Goal: Find specific page/section: Find specific page/section

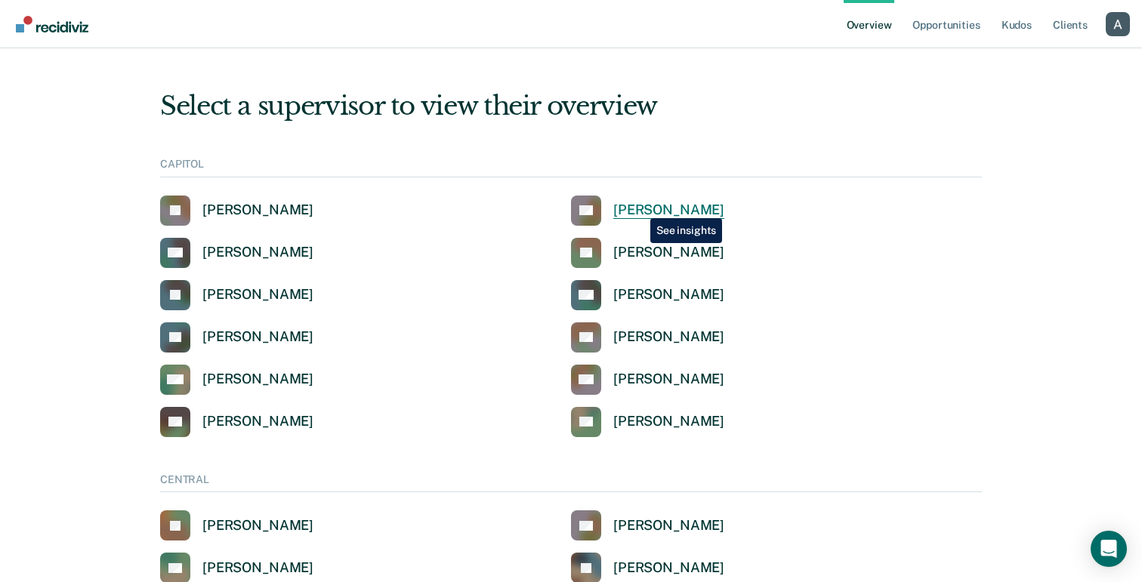
click at [639, 207] on div "Clint Cooley" at bounding box center [668, 210] width 111 height 17
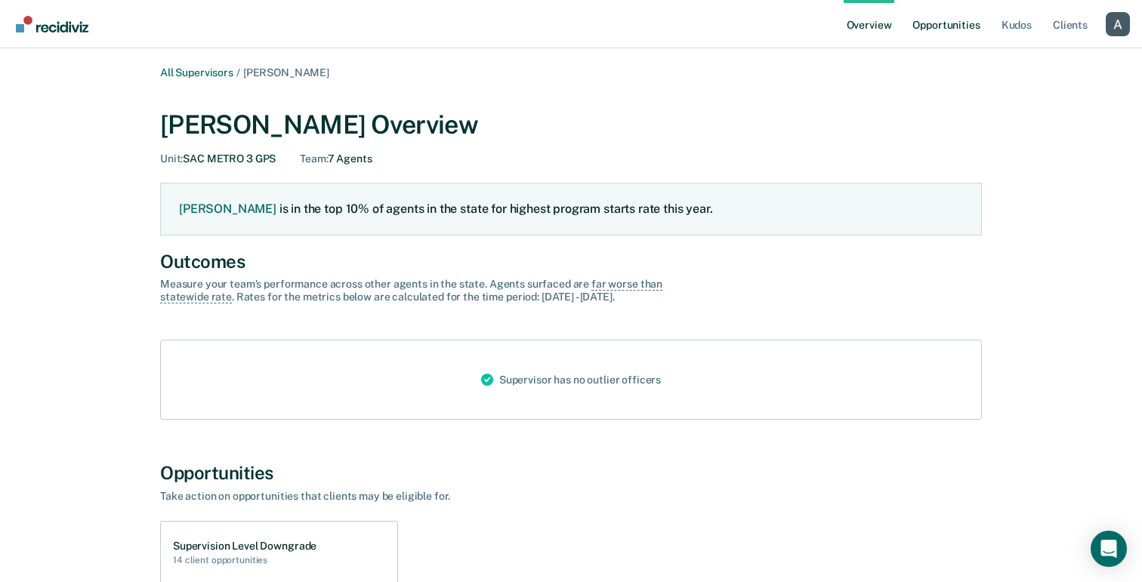
click at [915, 21] on link "Opportunities" at bounding box center [945, 24] width 73 height 48
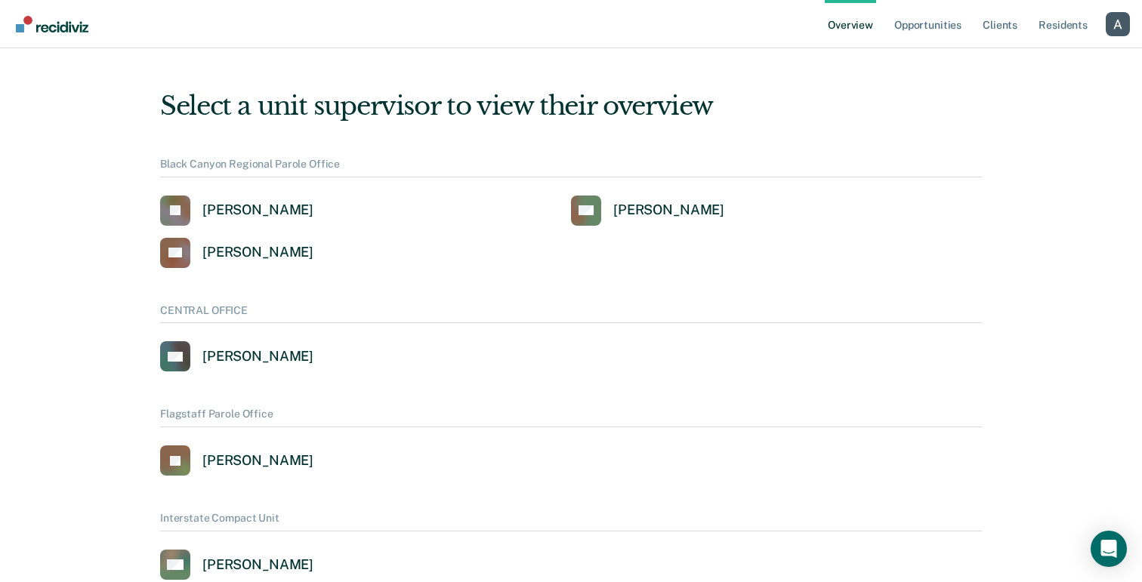
click at [1122, 23] on div "Profile dropdown button" at bounding box center [1118, 24] width 24 height 24
click at [1045, 60] on button "Profile" at bounding box center [1057, 69] width 146 height 24
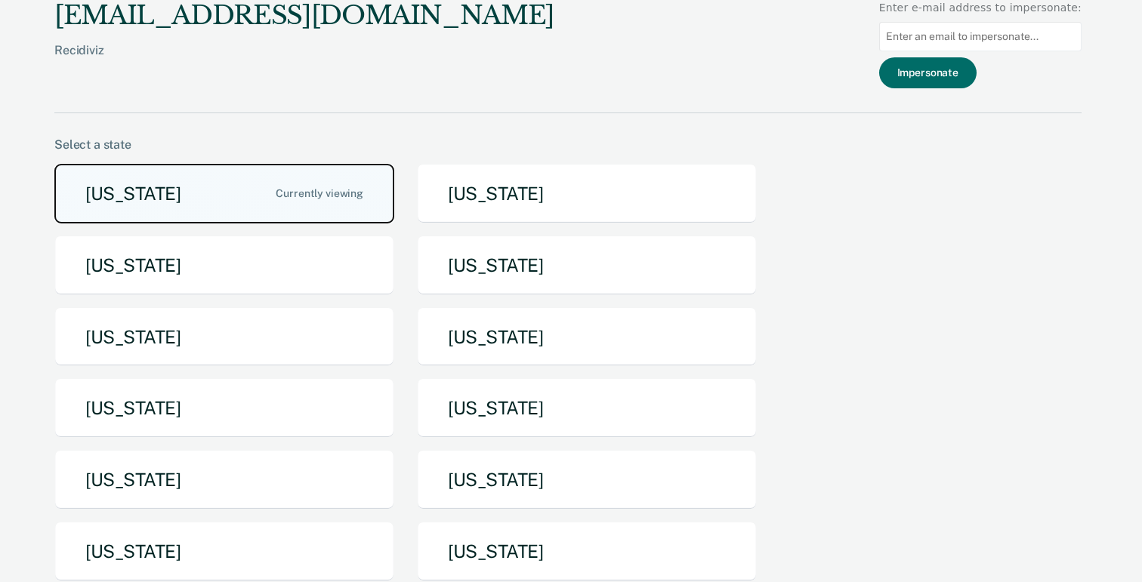
click at [282, 214] on button "[US_STATE]" at bounding box center [224, 194] width 340 height 60
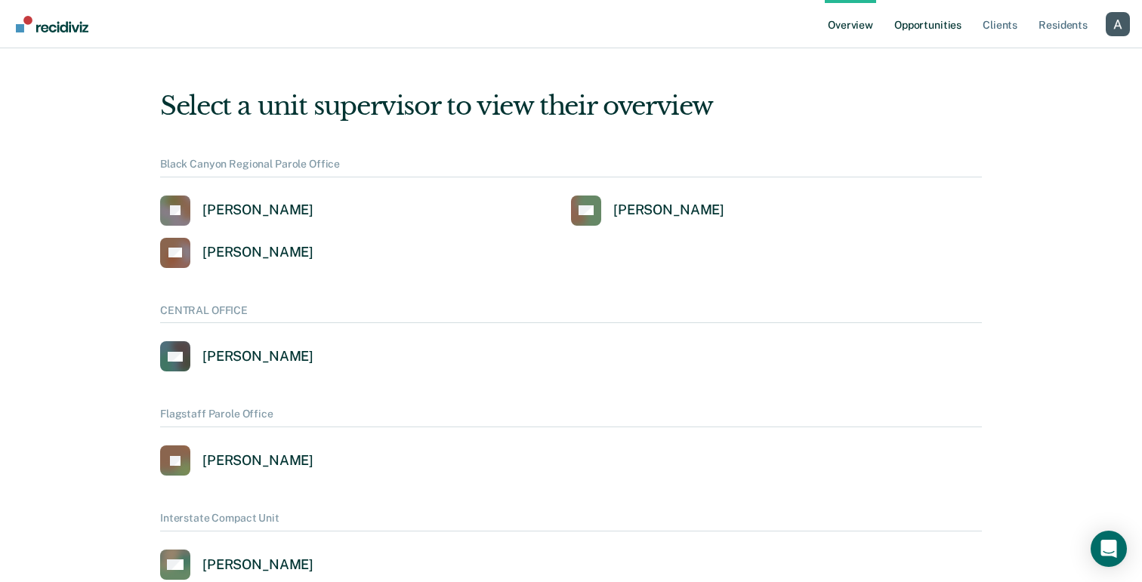
click at [927, 32] on link "Opportunities" at bounding box center [927, 24] width 73 height 48
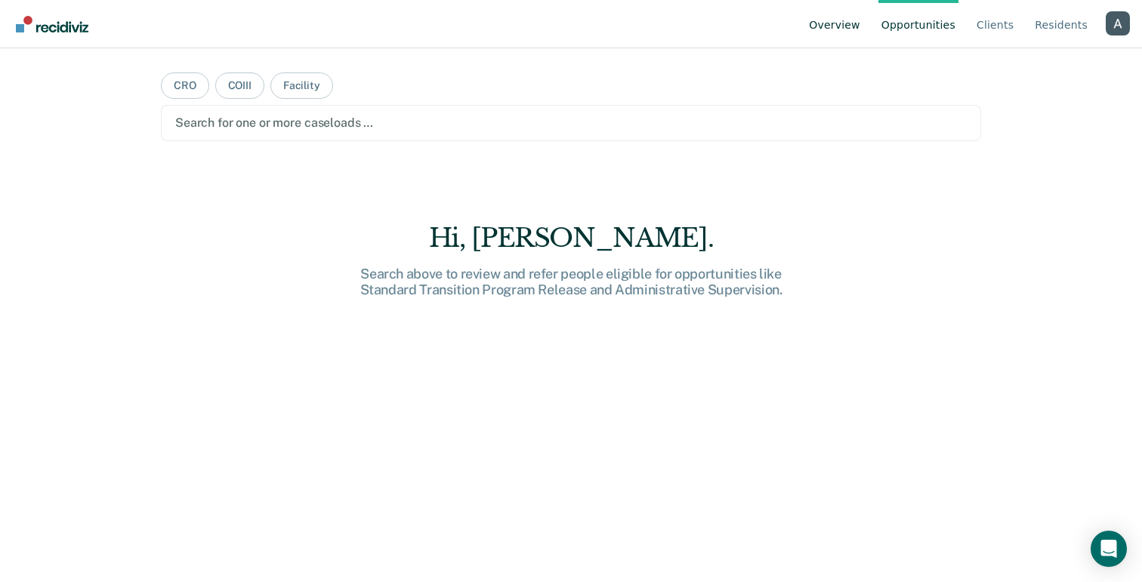
click at [854, 28] on link "Overview" at bounding box center [834, 24] width 57 height 48
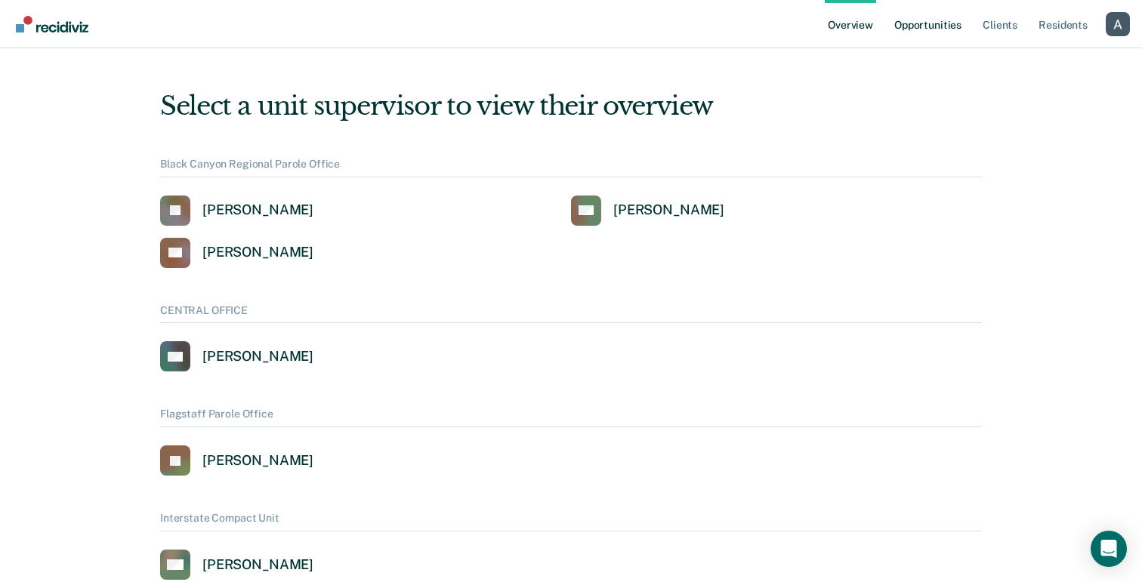
click at [929, 31] on link "Opportunities" at bounding box center [927, 24] width 73 height 48
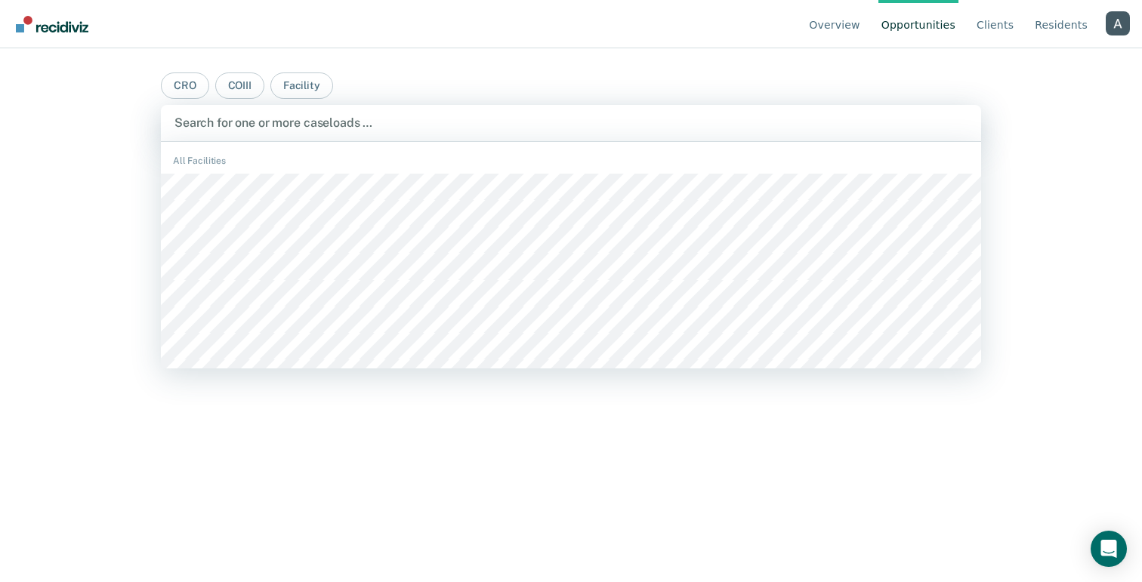
click at [224, 127] on div at bounding box center [570, 122] width 793 height 17
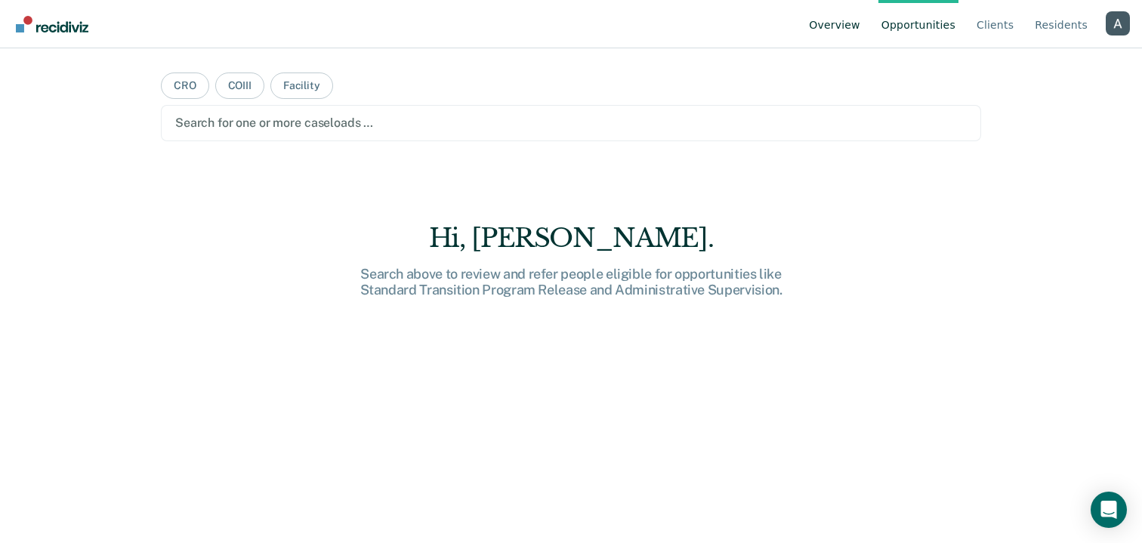
click at [841, 32] on link "Overview" at bounding box center [834, 24] width 57 height 48
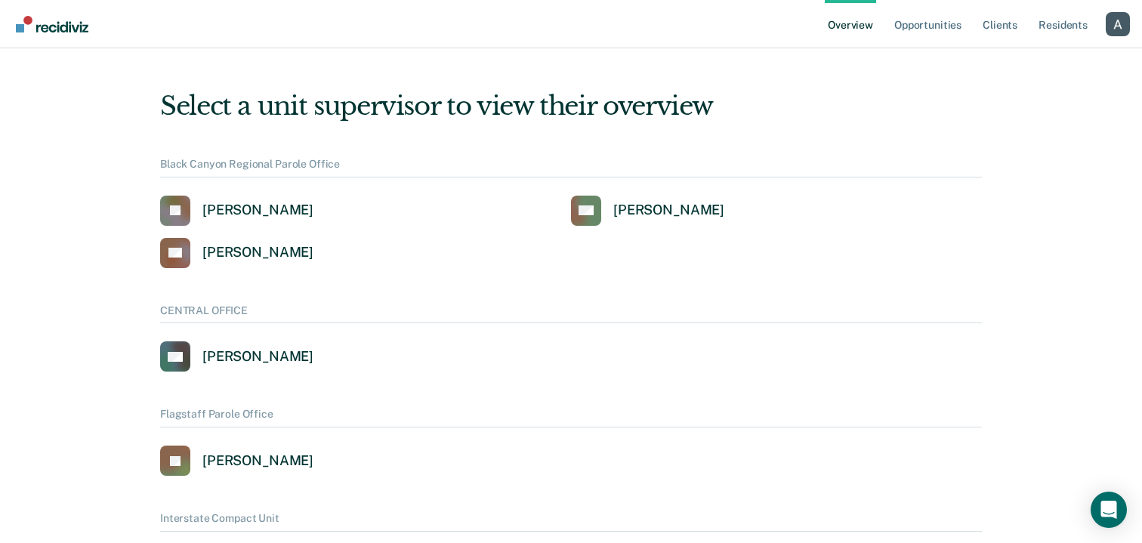
click at [1128, 24] on div "Profile dropdown button" at bounding box center [1118, 24] width 24 height 24
click at [1026, 60] on button "Profile" at bounding box center [1057, 69] width 146 height 24
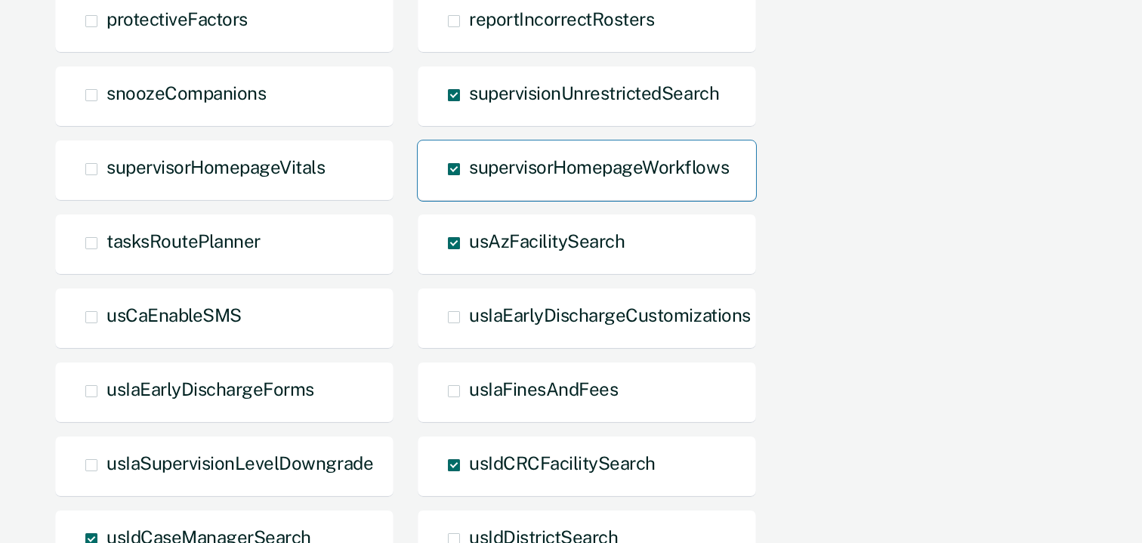
scroll to position [1230, 0]
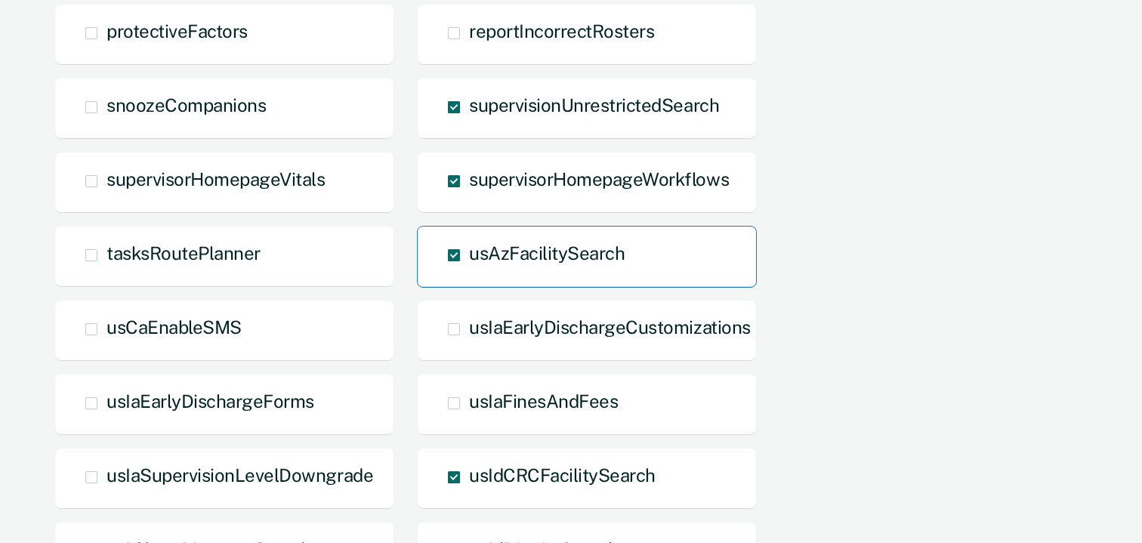
click at [513, 262] on span "usAzFacilitySearch" at bounding box center [547, 252] width 156 height 21
click at [469, 267] on input "usAzFacilitySearch" at bounding box center [469, 267] width 0 height 0
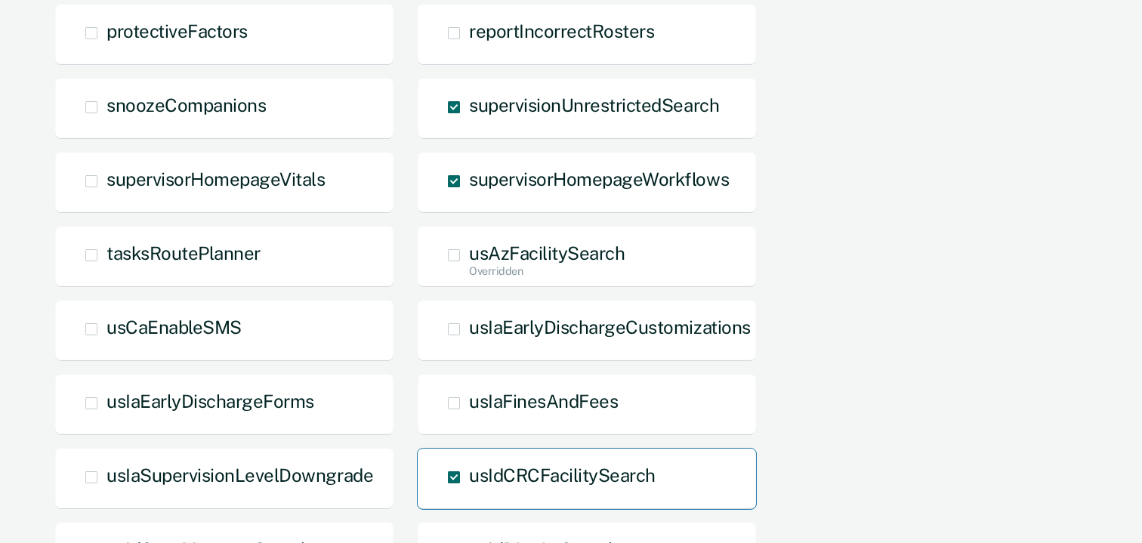
click at [496, 471] on span "usIdCRCFacilitySearch" at bounding box center [562, 474] width 187 height 21
click at [469, 489] on input "usIdCRCFacilitySearch" at bounding box center [469, 489] width 0 height 0
click at [496, 471] on span "usIdCRCFacilitySearch Overridden" at bounding box center [562, 474] width 187 height 21
click at [469, 501] on input "usIdCRCFacilitySearch Overridden" at bounding box center [469, 501] width 0 height 0
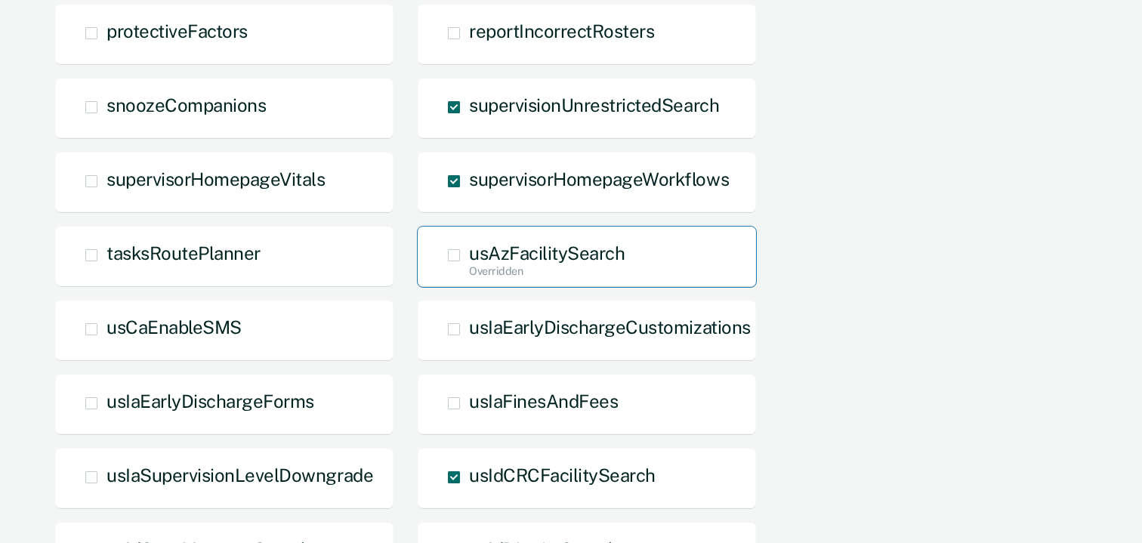
click at [496, 261] on span "usAzFacilitySearch Overridden" at bounding box center [547, 252] width 156 height 21
click at [469, 279] on input "usAzFacilitySearch Overridden" at bounding box center [469, 279] width 0 height 0
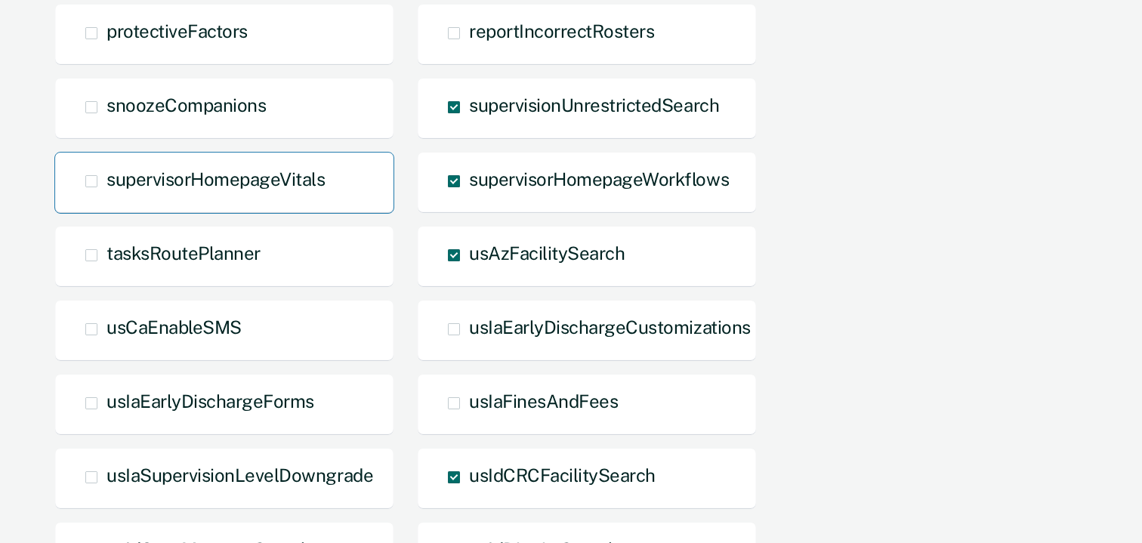
click at [112, 185] on span "supervisorHomepageVitals" at bounding box center [215, 178] width 218 height 21
click at [106, 193] on input "supervisorHomepageVitals" at bounding box center [106, 193] width 0 height 0
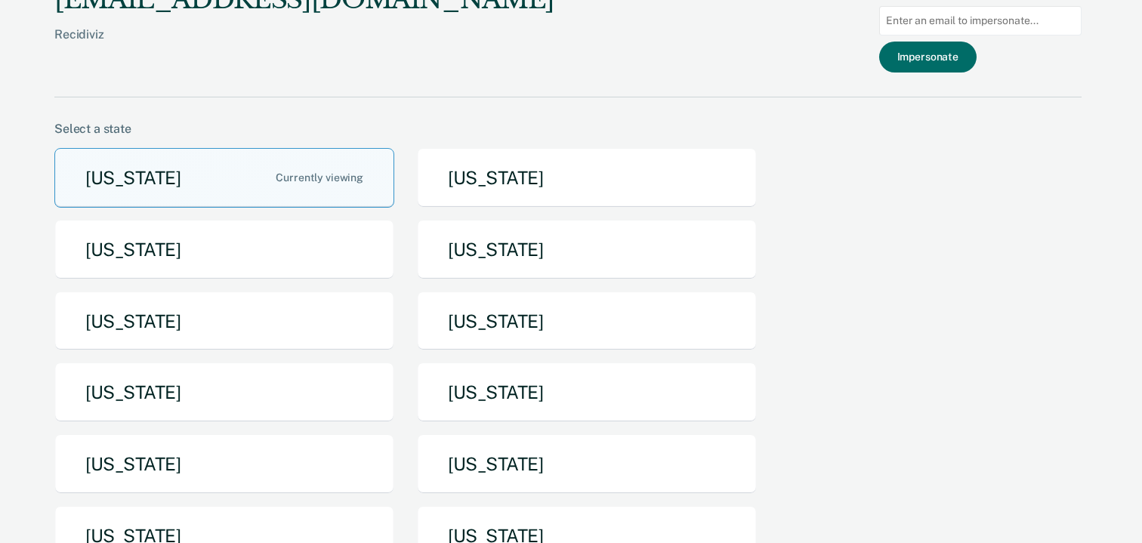
scroll to position [0, 0]
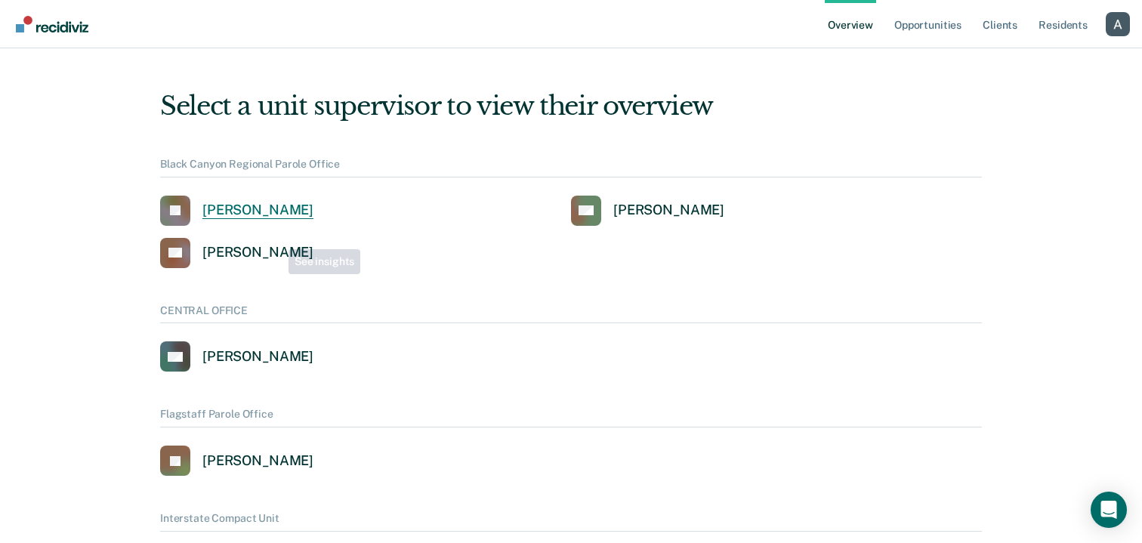
click at [258, 222] on link "[PERSON_NAME]" at bounding box center [236, 211] width 153 height 30
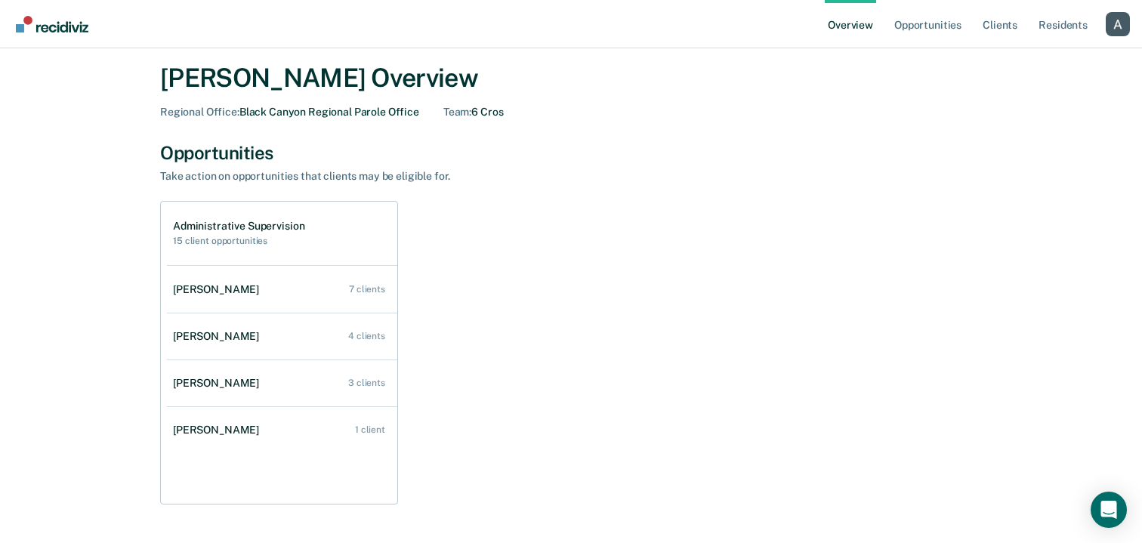
scroll to position [26, 0]
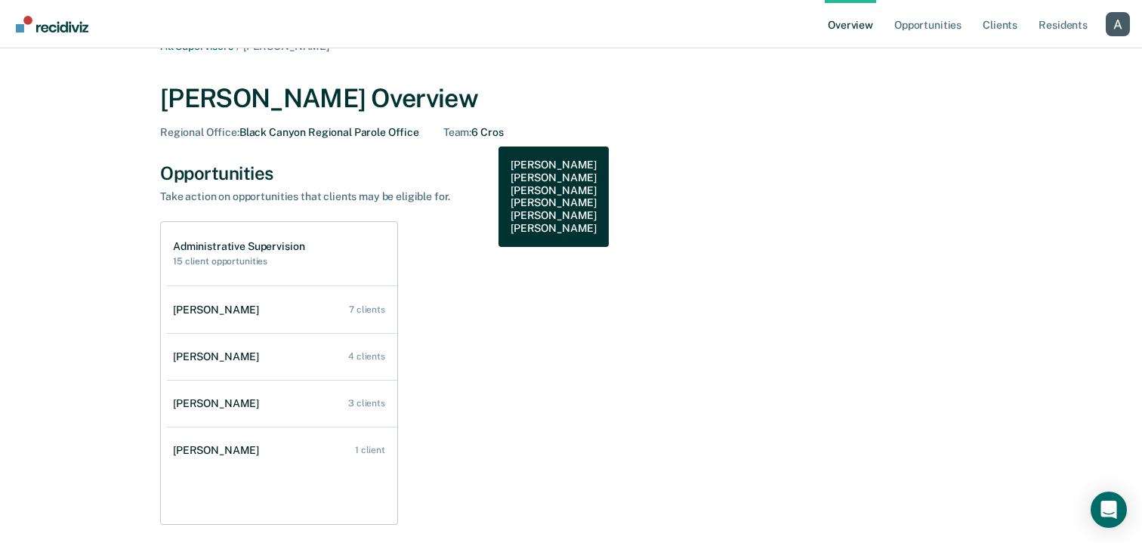
click at [487, 135] on div "Team : 6 Cros" at bounding box center [473, 132] width 60 height 13
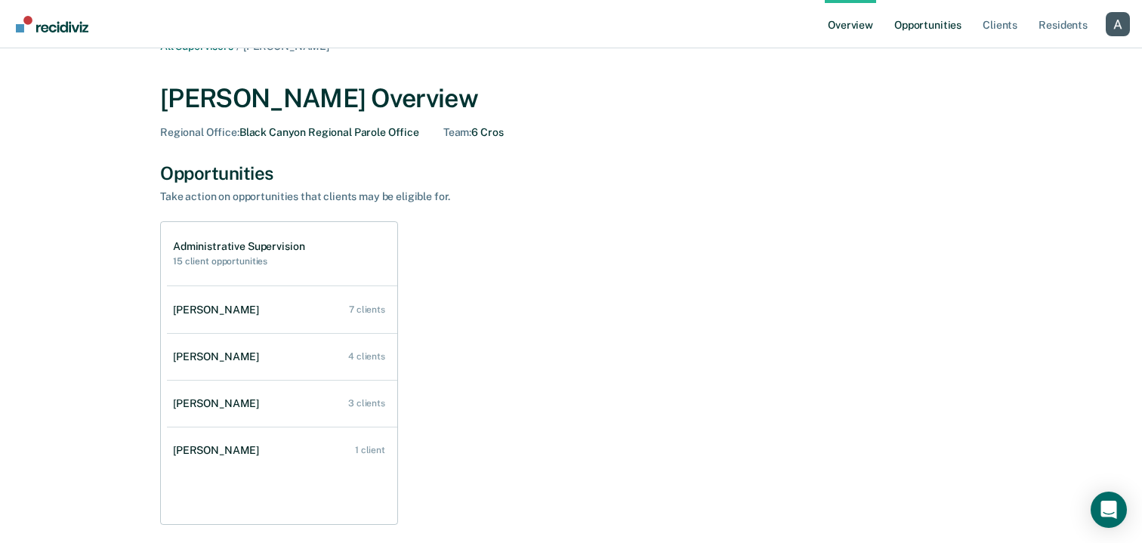
click at [931, 27] on link "Opportunities" at bounding box center [927, 24] width 73 height 48
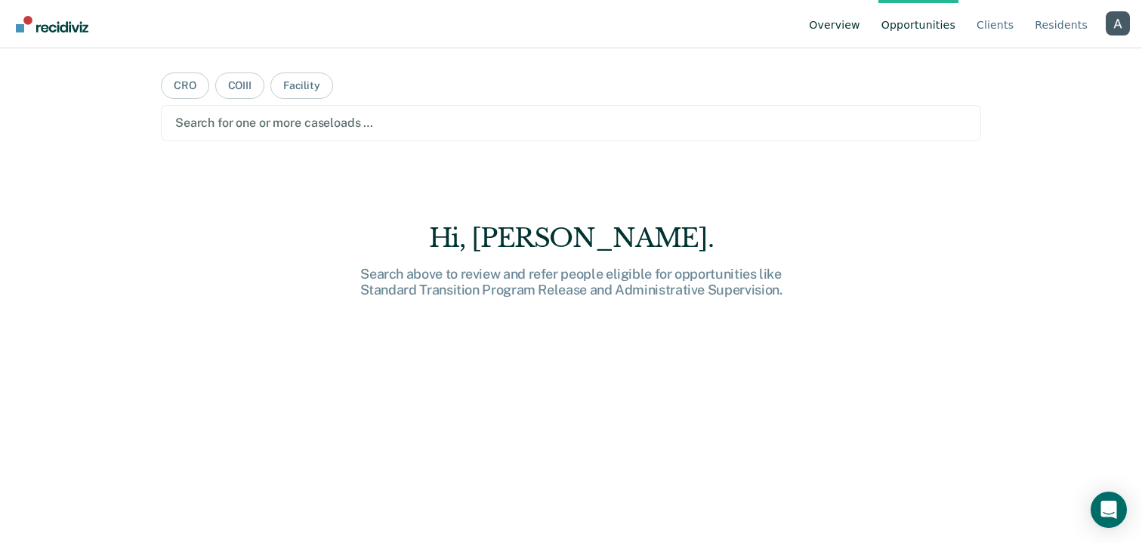
click at [850, 35] on link "Overview" at bounding box center [834, 24] width 57 height 48
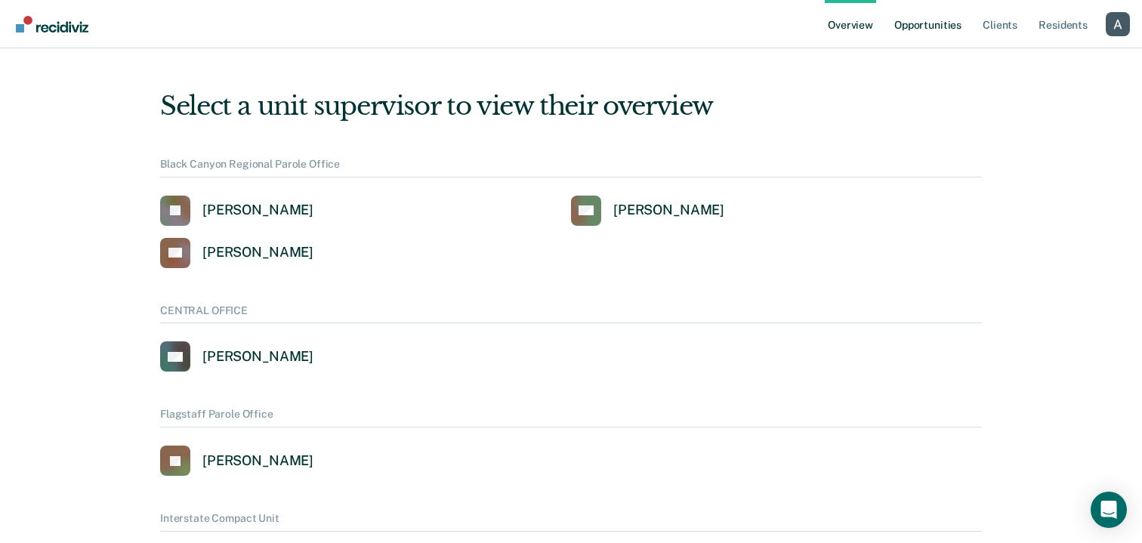
click at [938, 29] on link "Opportunities" at bounding box center [927, 24] width 73 height 48
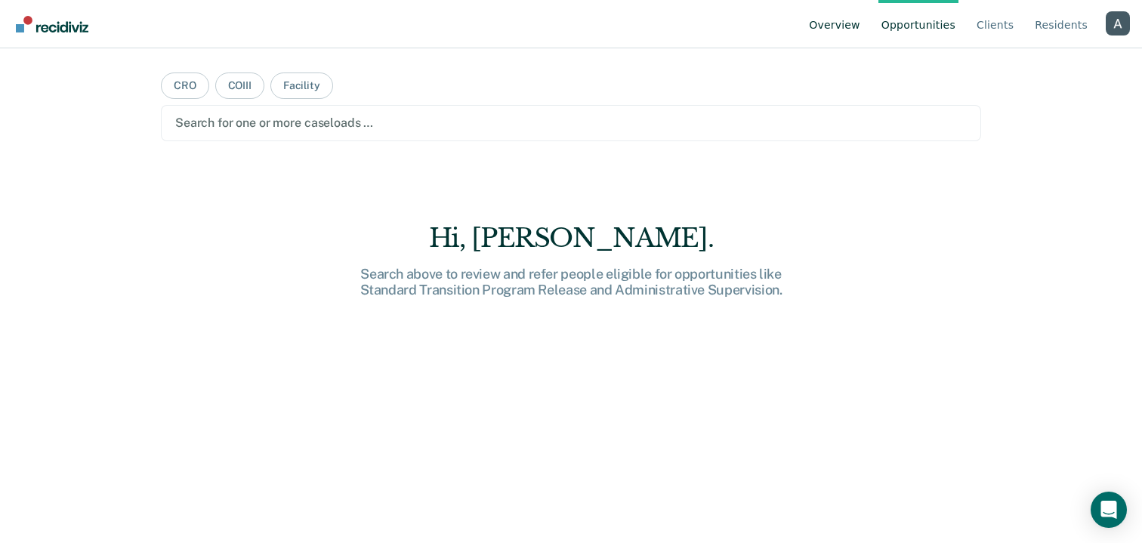
click at [849, 37] on link "Overview" at bounding box center [834, 24] width 57 height 48
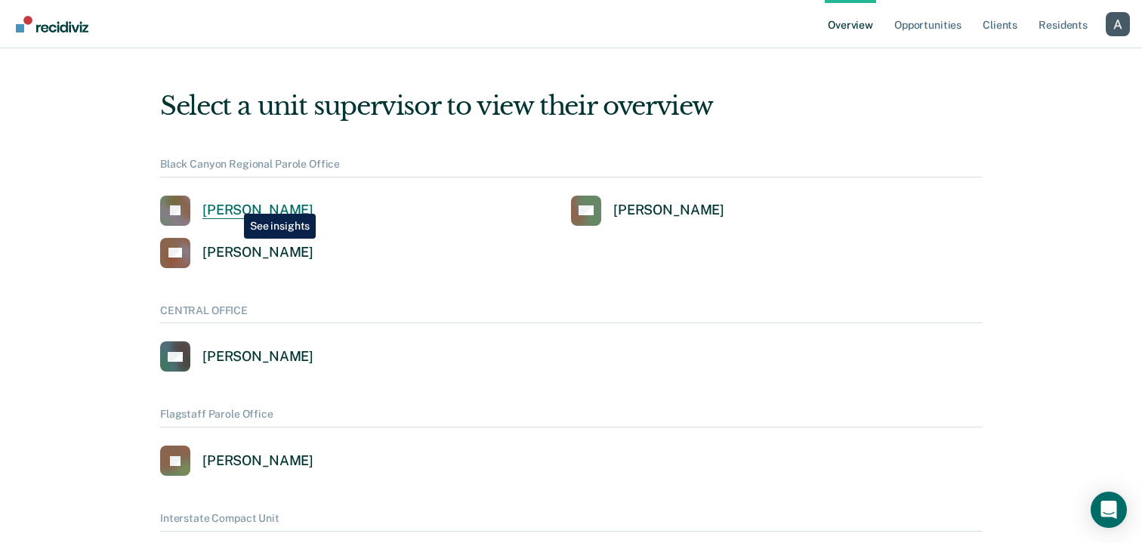
click at [233, 204] on div "[PERSON_NAME]" at bounding box center [257, 210] width 111 height 17
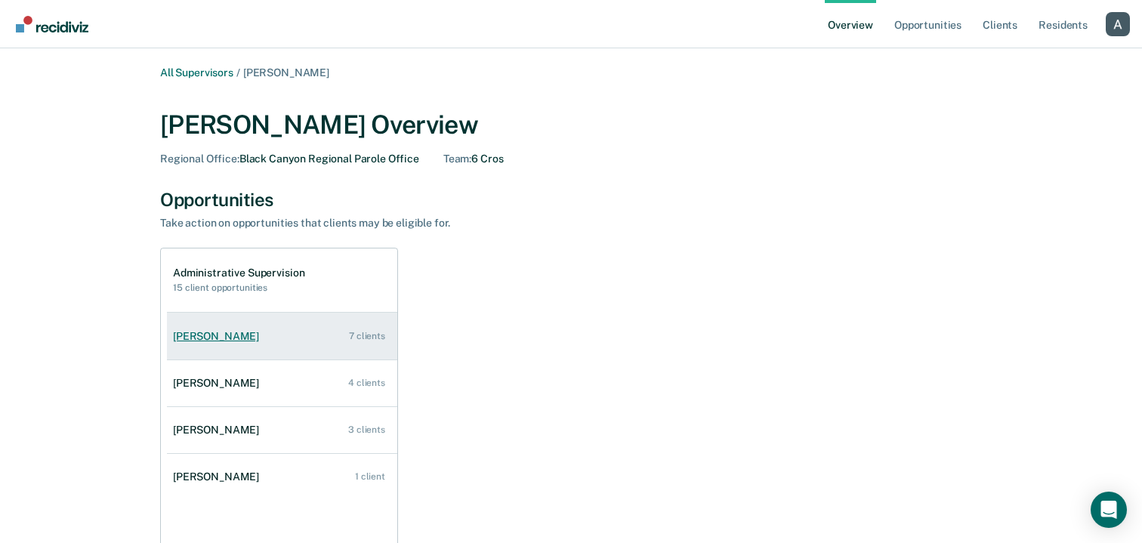
click at [202, 332] on div "[PERSON_NAME]" at bounding box center [219, 336] width 92 height 13
